Goal: Check status: Check status

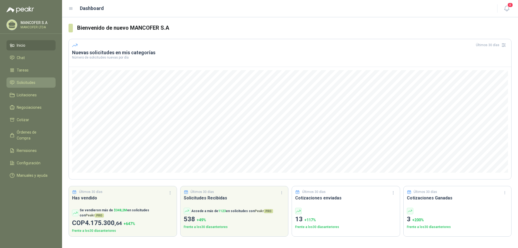
click at [19, 81] on span "Solicitudes" at bounding box center [26, 83] width 19 height 6
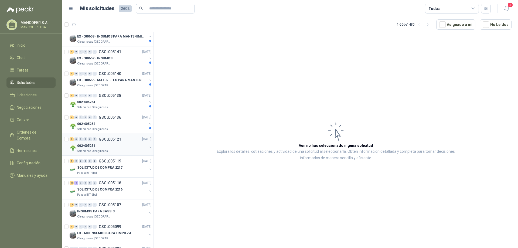
scroll to position [81, 0]
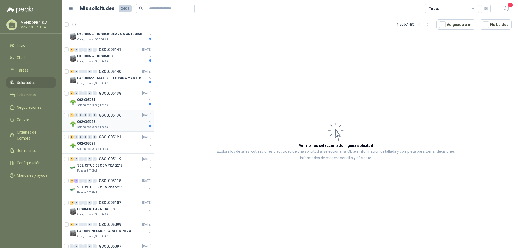
click at [90, 123] on p "002-005253" at bounding box center [86, 121] width 18 height 5
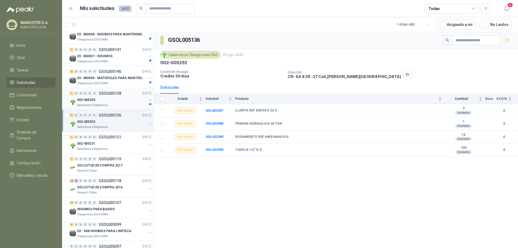
click at [91, 95] on div "1 0 0 0 0 0 GSOL005138 [DATE]" at bounding box center [111, 93] width 83 height 6
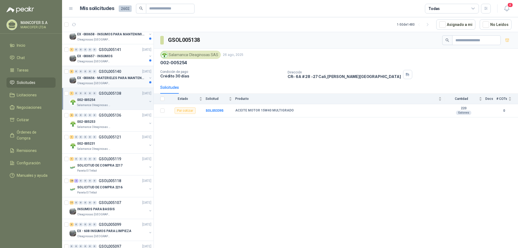
click at [91, 79] on p "EX -000656 - MATERIELES PARA MANTENIMIENTO MECANIC" at bounding box center [110, 78] width 67 height 5
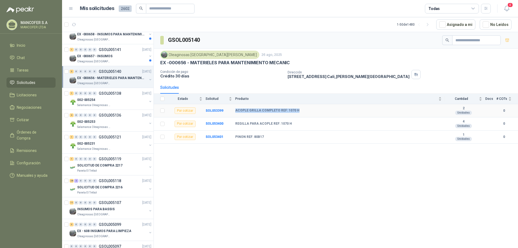
drag, startPoint x: 235, startPoint y: 110, endPoint x: 302, endPoint y: 112, distance: 67.2
click at [302, 112] on tr "Por cotizar SOL053399 ACOPLE GRILLA COMPLETO REF: 1070 H 2 Unidades 0" at bounding box center [336, 110] width 364 height 13
copy tr "ACOPLE GRILLA COMPLETO REF: 1070 H"
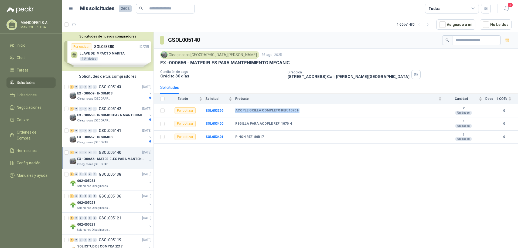
click at [94, 157] on p "EX -000656 - MATERIELES PARA MANTENIMIENTO MECANIC" at bounding box center [110, 158] width 67 height 5
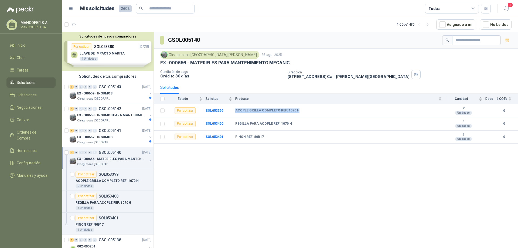
click at [94, 157] on p "EX -000656 - MATERIELES PARA MANTENIMIENTO MECANIC" at bounding box center [110, 158] width 67 height 5
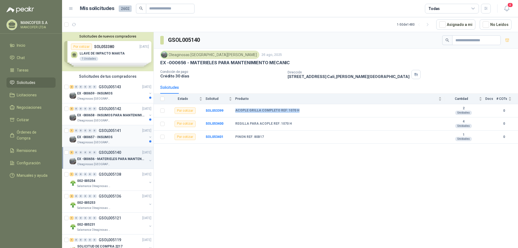
click at [94, 136] on p "EX -000657 - INSUMOS" at bounding box center [94, 137] width 35 height 5
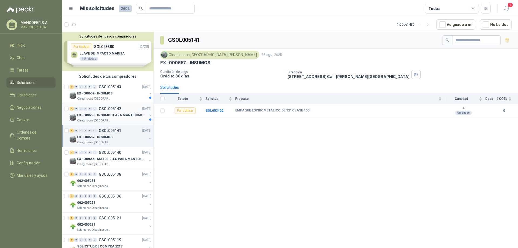
click at [111, 114] on p "EX -000658 - INSUMOS PARA MANTENIMIENTO MECANICO" at bounding box center [110, 115] width 67 height 5
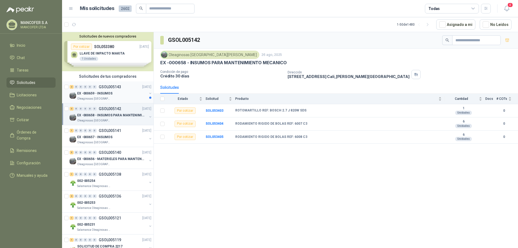
click at [104, 92] on p "EX -000659 - INSUMOS" at bounding box center [94, 93] width 35 height 5
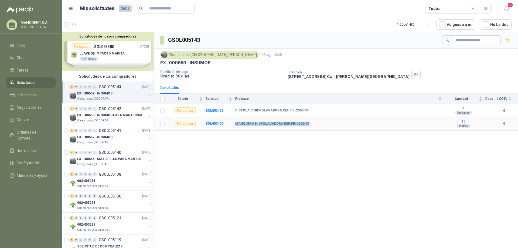
drag, startPoint x: 235, startPoint y: 124, endPoint x: 309, endPoint y: 123, distance: 74.7
click at [309, 123] on tr "Por cotizar SOL053407 MANGUERA HIDROLAVADORA REF:PB-2500-5T 15 Metros 0" at bounding box center [336, 123] width 364 height 13
copy tr "MANGUERA HIDROLAVADORA REF:PB-2500-5T"
